Goal: Transaction & Acquisition: Purchase product/service

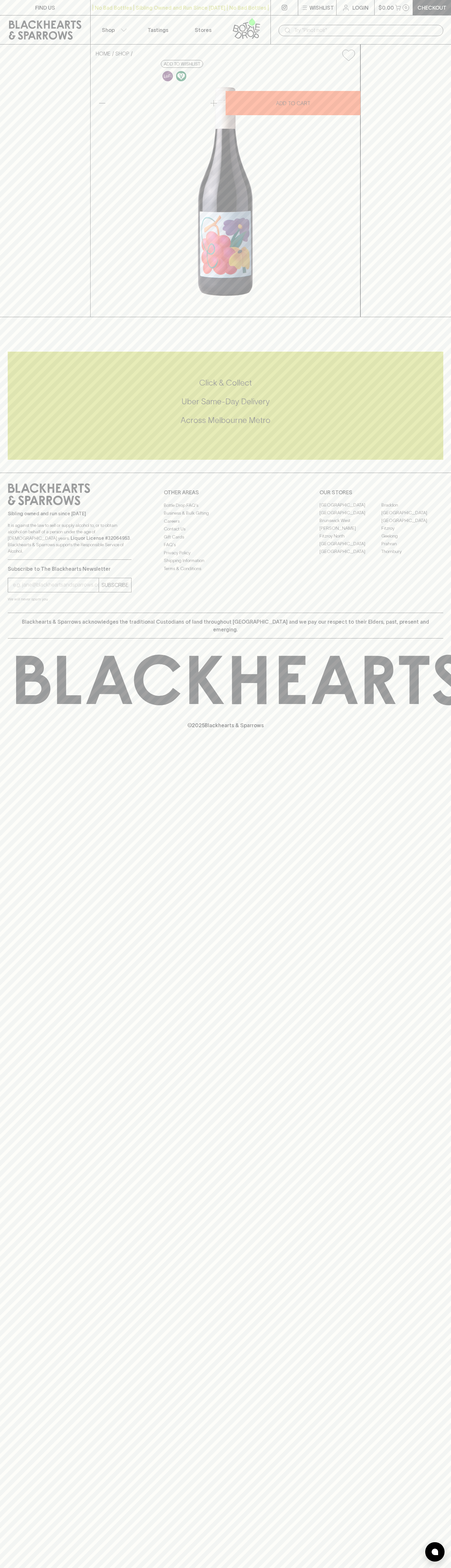
click at [229, 3] on div "| No Bad Bottles | Sibling Owned and Run Since 2006 | No Bad Bottles | Sibling …" at bounding box center [181, 8] width 181 height 16
click at [450, 90] on div "HOME SHOP Parco Gamay Nouveau 2024 $35.00 Add to wishlist 10% discount when pur…" at bounding box center [226, 181] width 451 height 273
click at [450, 1568] on html "FIND US | No Bad Bottles | Sibling Owned and Run Since 2006 | No Bad Bottles | …" at bounding box center [226, 784] width 451 height 1568
click at [5, 1117] on div "FIND US | No Bad Bottles | Sibling Owned and Run Since 2006 | No Bad Bottles | …" at bounding box center [226, 784] width 451 height 1568
